Goal: Transaction & Acquisition: Purchase product/service

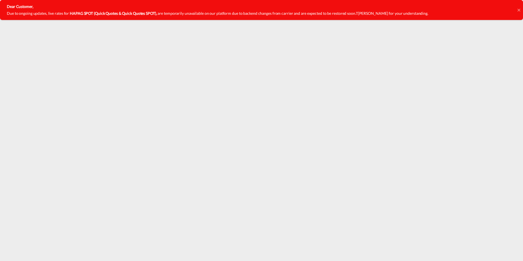
click at [518, 10] on icon at bounding box center [519, 10] width 3 height 4
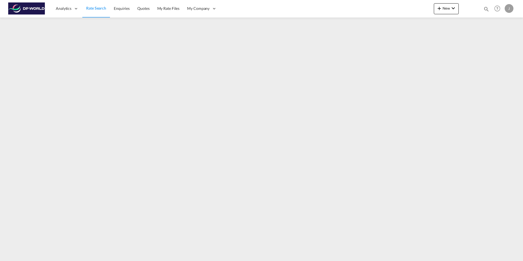
click at [96, 10] on span "Rate Search" at bounding box center [96, 8] width 20 height 5
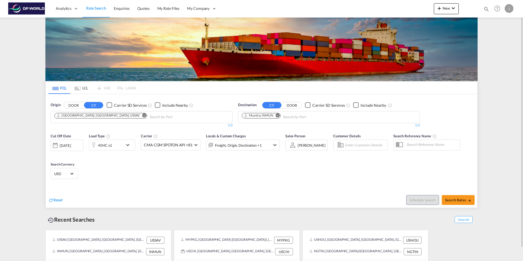
click at [142, 116] on md-icon "Remove" at bounding box center [144, 115] width 4 height 4
click at [279, 115] on md-icon "Remove" at bounding box center [278, 115] width 4 height 4
click at [151, 117] on body "Analytics Dashboard Rate Search Enquiries Quotes My Rate Files My Company" at bounding box center [261, 130] width 523 height 261
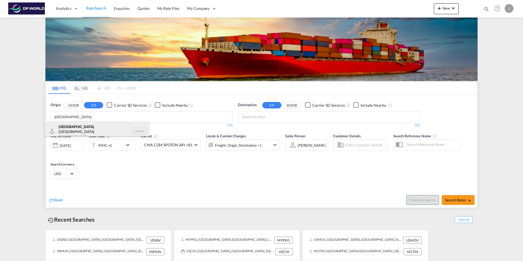
type input "[GEOGRAPHIC_DATA]"
click at [77, 131] on div "[GEOGRAPHIC_DATA] , [GEOGRAPHIC_DATA] [GEOGRAPHIC_DATA] USTPA" at bounding box center [97, 132] width 104 height 20
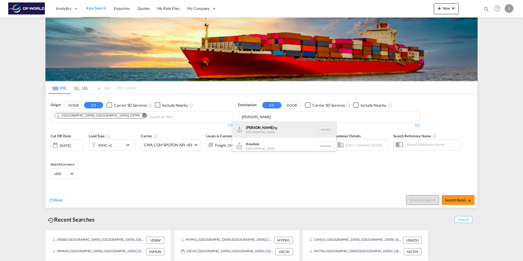
type input "[PERSON_NAME]"
click at [263, 128] on div "Hong Ko ng [GEOGRAPHIC_DATA] [GEOGRAPHIC_DATA]" at bounding box center [284, 130] width 104 height 16
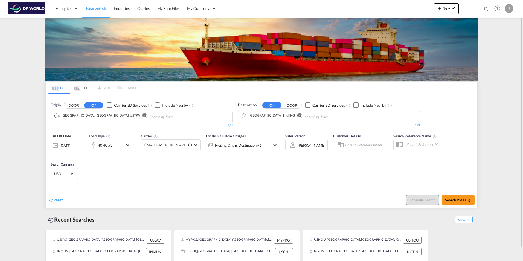
click at [126, 146] on md-icon "icon-chevron-down" at bounding box center [129, 145] width 9 height 7
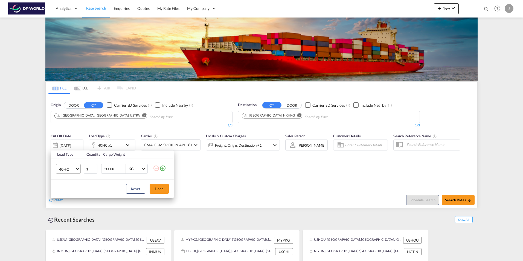
click at [77, 170] on md-select-value "40HC" at bounding box center [70, 168] width 22 height 9
click at [70, 143] on md-option "20GP" at bounding box center [73, 142] width 37 height 13
click at [161, 188] on button "Done" at bounding box center [159, 189] width 19 height 10
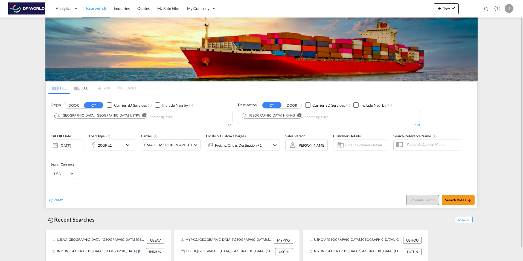
click at [163, 189] on div "Reset" at bounding box center [155, 195] width 215 height 15
click at [71, 144] on div "[DATE]" at bounding box center [65, 145] width 11 height 5
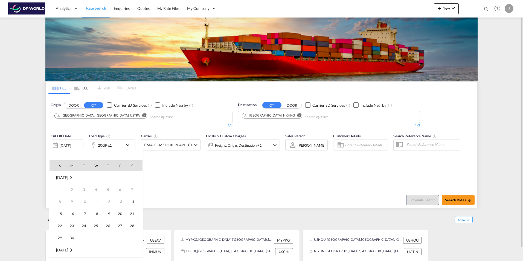
scroll to position [218, 0]
click at [76, 216] on span "15" at bounding box center [71, 213] width 11 height 11
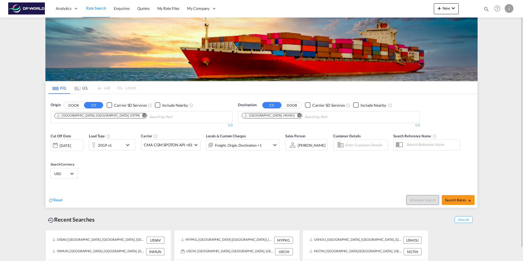
click at [181, 184] on div "Reset Schedule Search Search Rates" at bounding box center [262, 196] width 432 height 24
click at [444, 197] on button "Search Rates" at bounding box center [458, 200] width 33 height 10
type input "USTPA to HKHKG / [DATE]"
